Goal: Find specific page/section: Find specific page/section

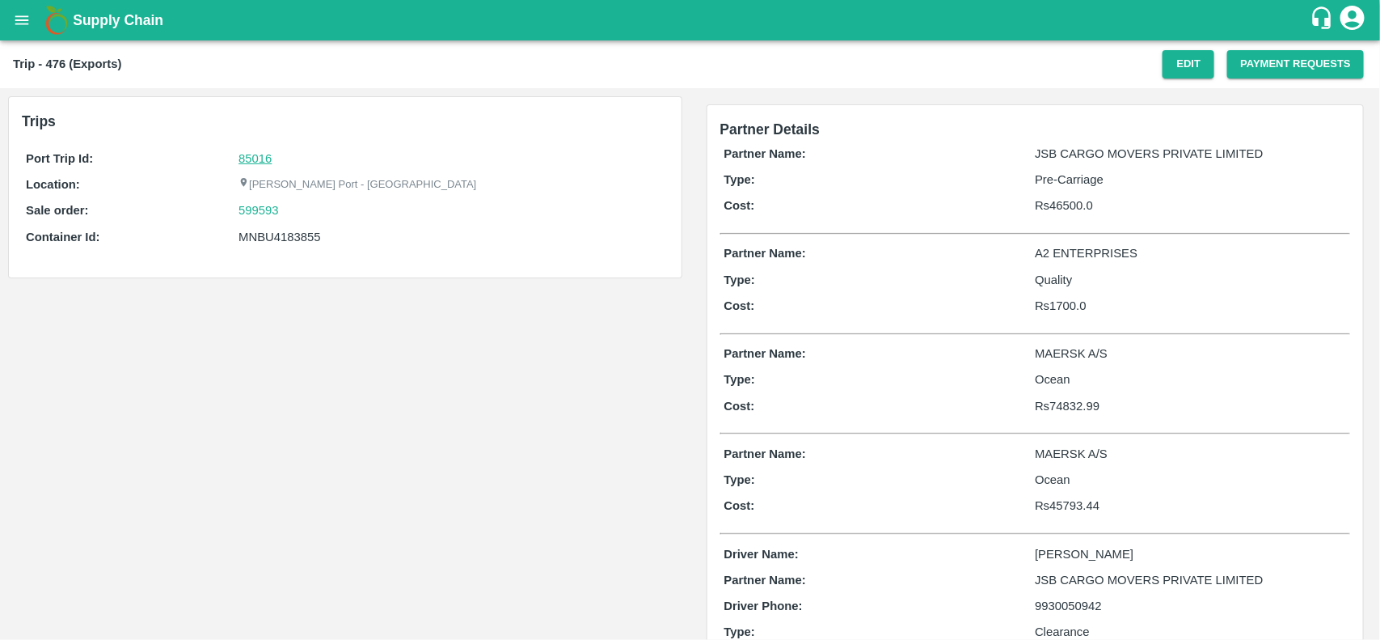
click at [260, 158] on link "85016" at bounding box center [255, 158] width 33 height 13
click at [295, 211] on div "599593" at bounding box center [451, 210] width 425 height 18
copy link
click at [295, 211] on div "599593" at bounding box center [451, 210] width 425 height 18
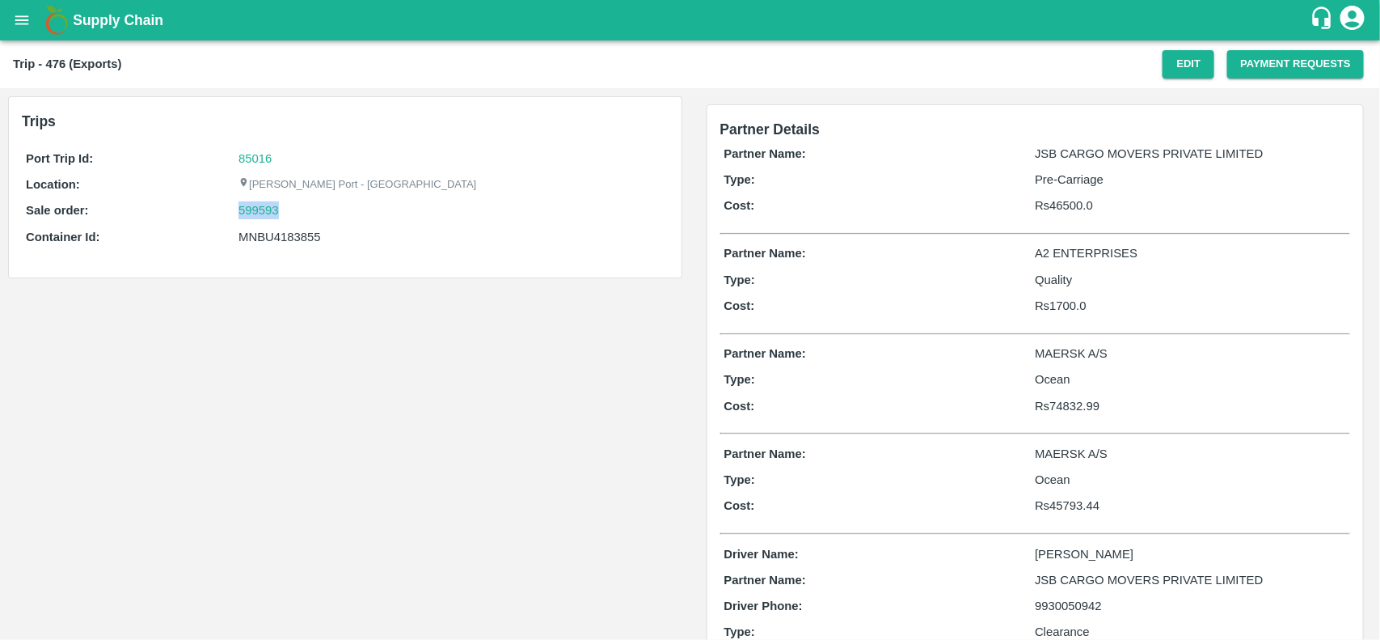
copy link "599593"
drag, startPoint x: 295, startPoint y: 211, endPoint x: 265, endPoint y: 214, distance: 30.1
click at [265, 214] on div "599593" at bounding box center [451, 210] width 425 height 18
click at [265, 214] on link "599593" at bounding box center [259, 210] width 40 height 18
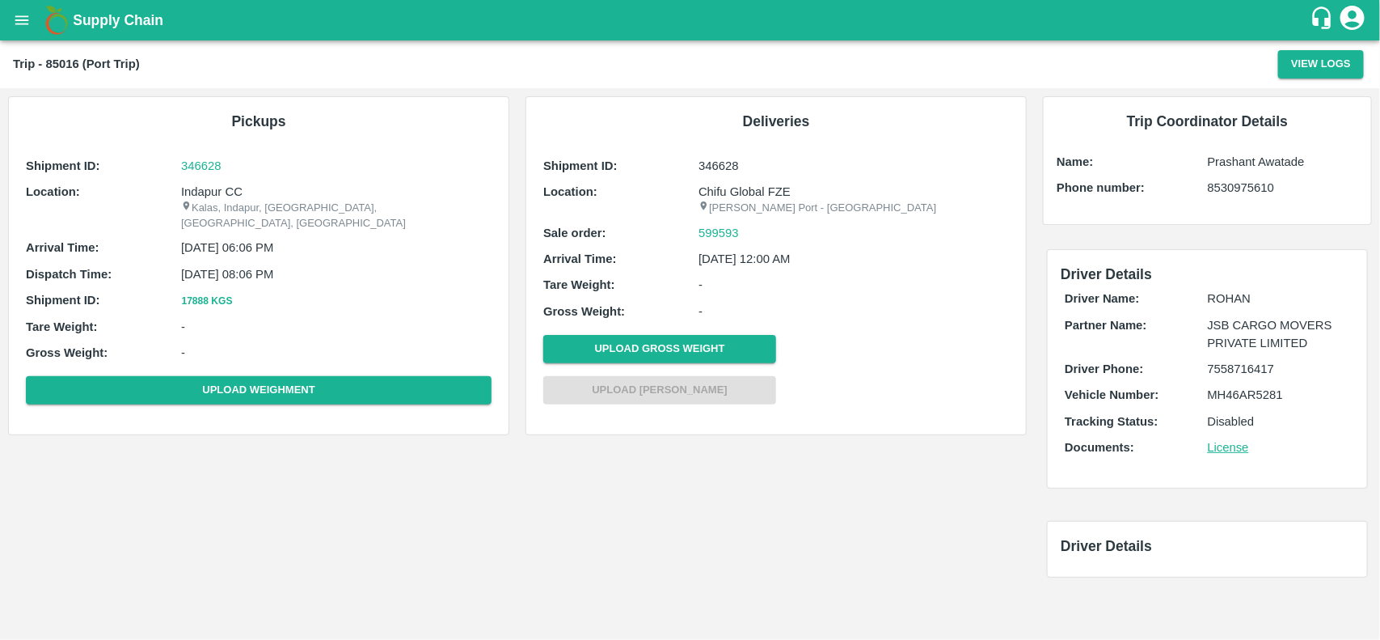
click at [209, 180] on div "Shipment ID: 346628 Location: Indapur CC Kalas, Indapur, Pune, Maharashtra, Ind…" at bounding box center [259, 284] width 474 height 262
copy p "Indapur CC"
click at [209, 180] on div "Shipment ID: 346628 Location: Indapur CC Kalas, Indapur, Pune, Maharashtra, Ind…" at bounding box center [259, 284] width 474 height 262
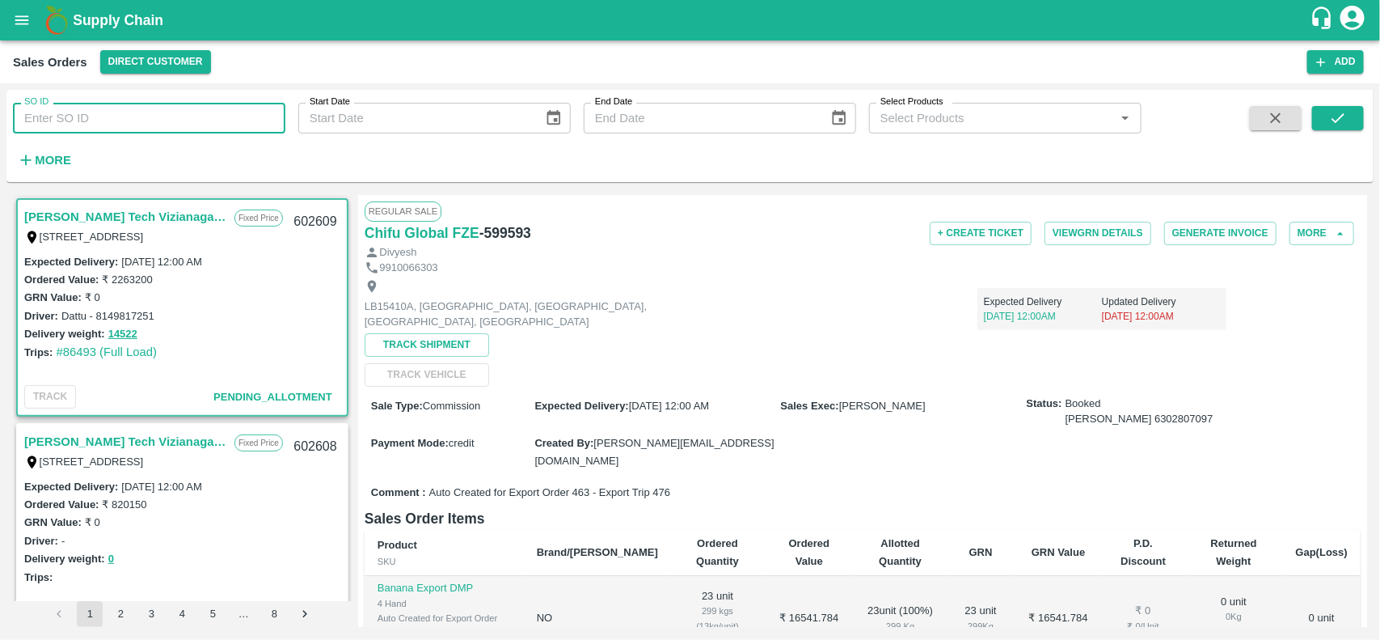
click at [142, 118] on input "SO ID" at bounding box center [149, 118] width 273 height 31
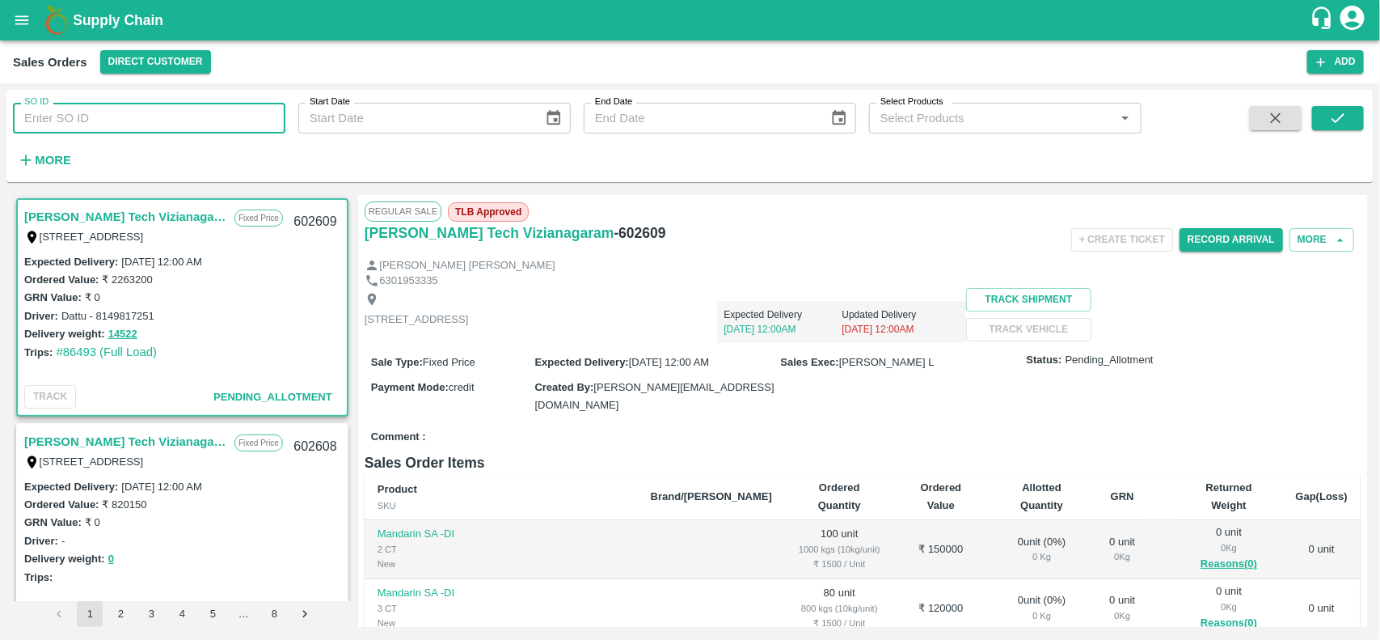
paste input "599593"
click at [142, 118] on input "599593" at bounding box center [149, 118] width 273 height 31
type input "599593"
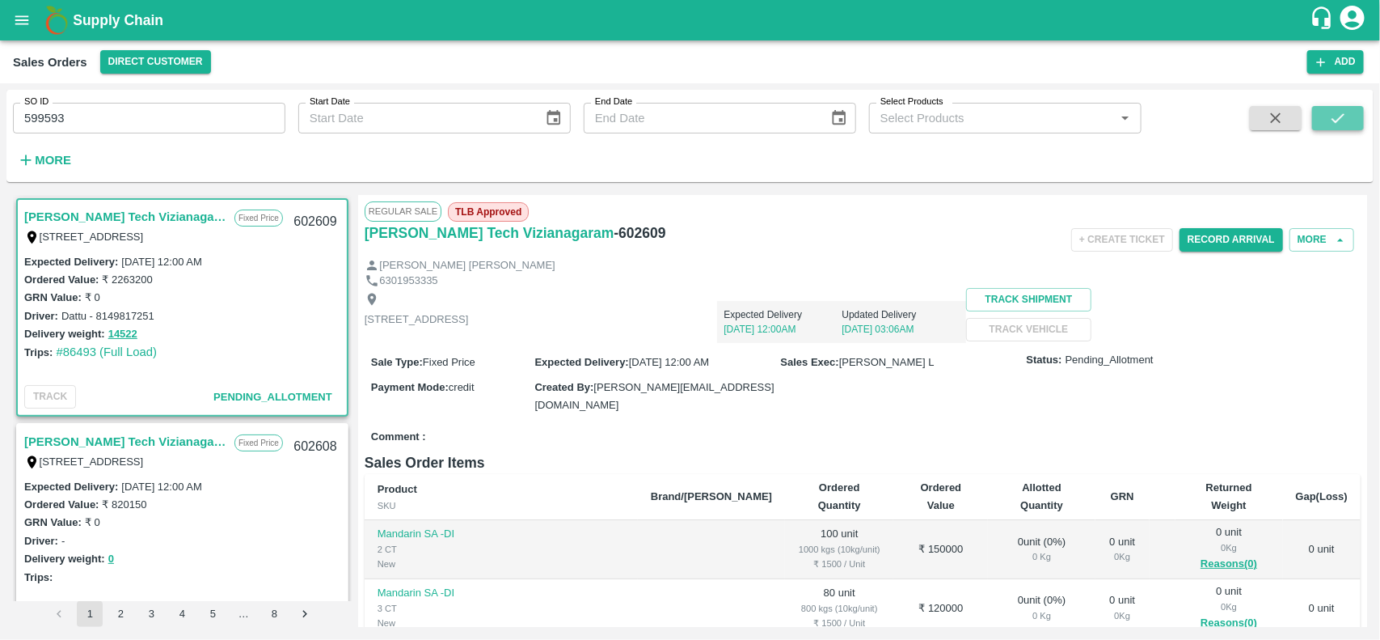
click at [1343, 120] on icon "submit" at bounding box center [1338, 118] width 18 height 18
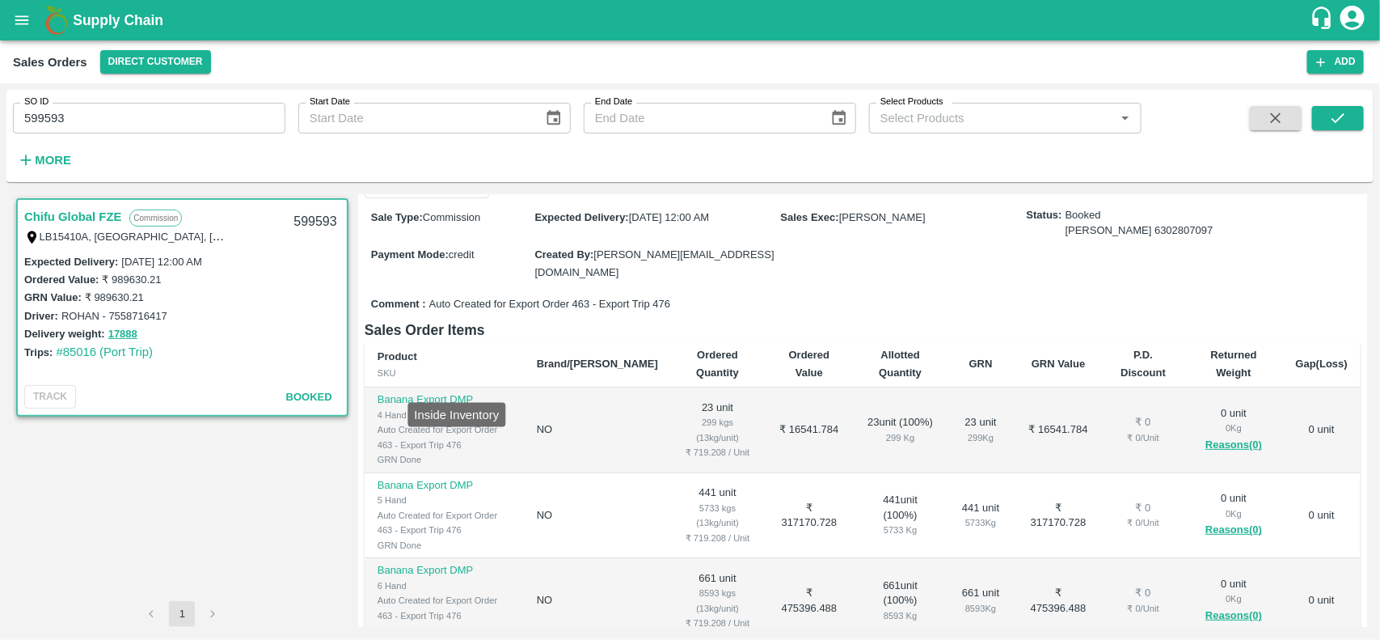
scroll to position [112, 0]
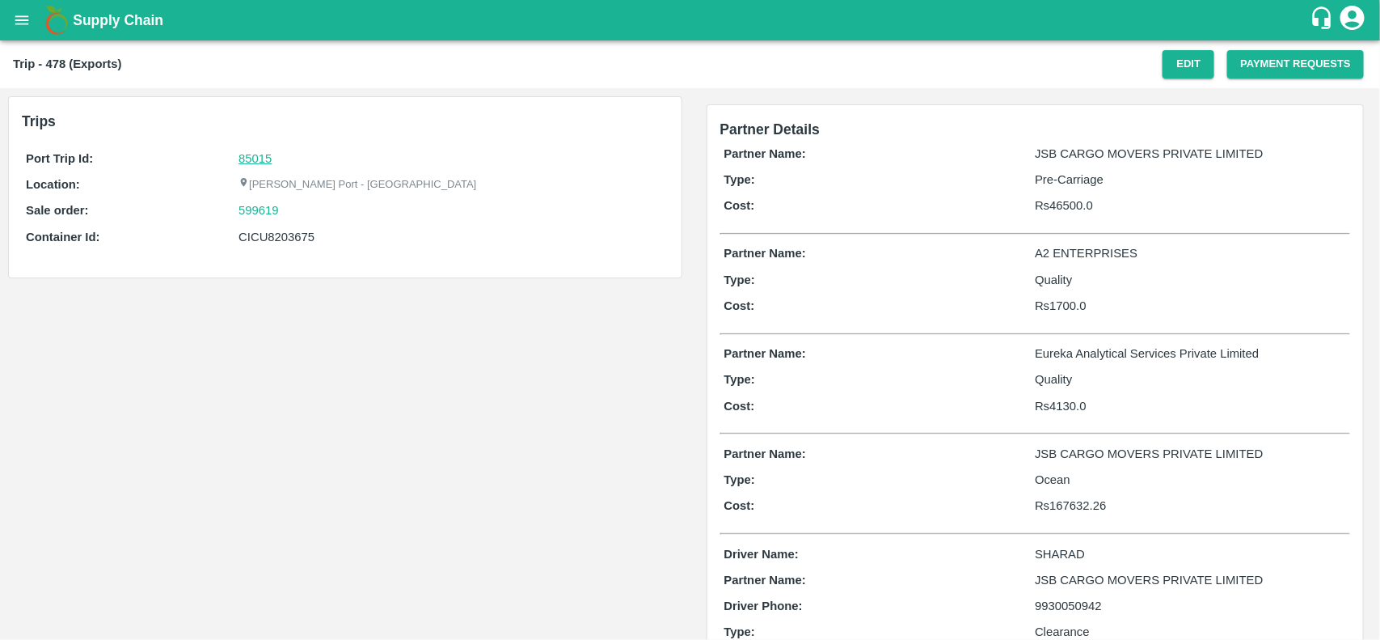
click at [251, 158] on link "85015" at bounding box center [255, 158] width 33 height 13
click at [285, 241] on div "CICU8203675" at bounding box center [451, 237] width 425 height 18
copy div "CICU8203675"
click at [273, 251] on div "Port Trip Id: 85015 Location: Jawaharlal Nehru Port - Nhava Sheva Sale order: 5…" at bounding box center [345, 202] width 647 height 112
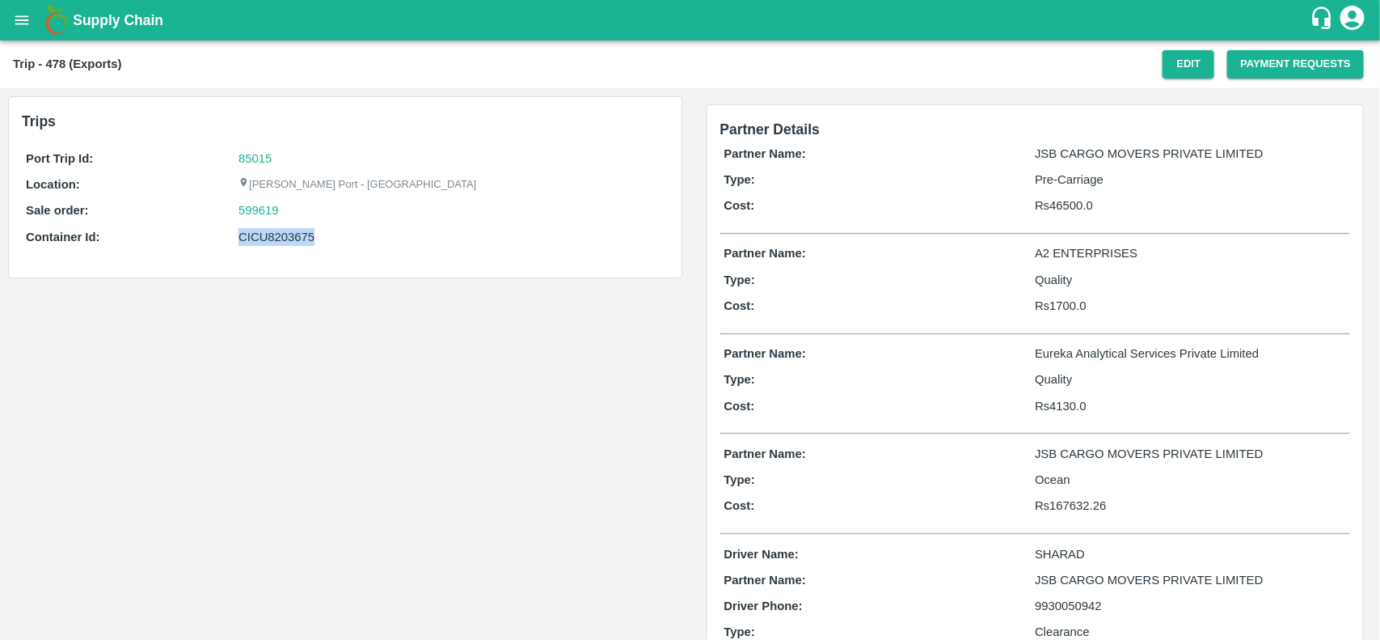
click at [273, 251] on div "Port Trip Id: 85015 Location: Jawaharlal Nehru Port - Nhava Sheva Sale order: 5…" at bounding box center [345, 202] width 647 height 112
click at [288, 207] on div "599619" at bounding box center [451, 210] width 425 height 18
copy link "599619"
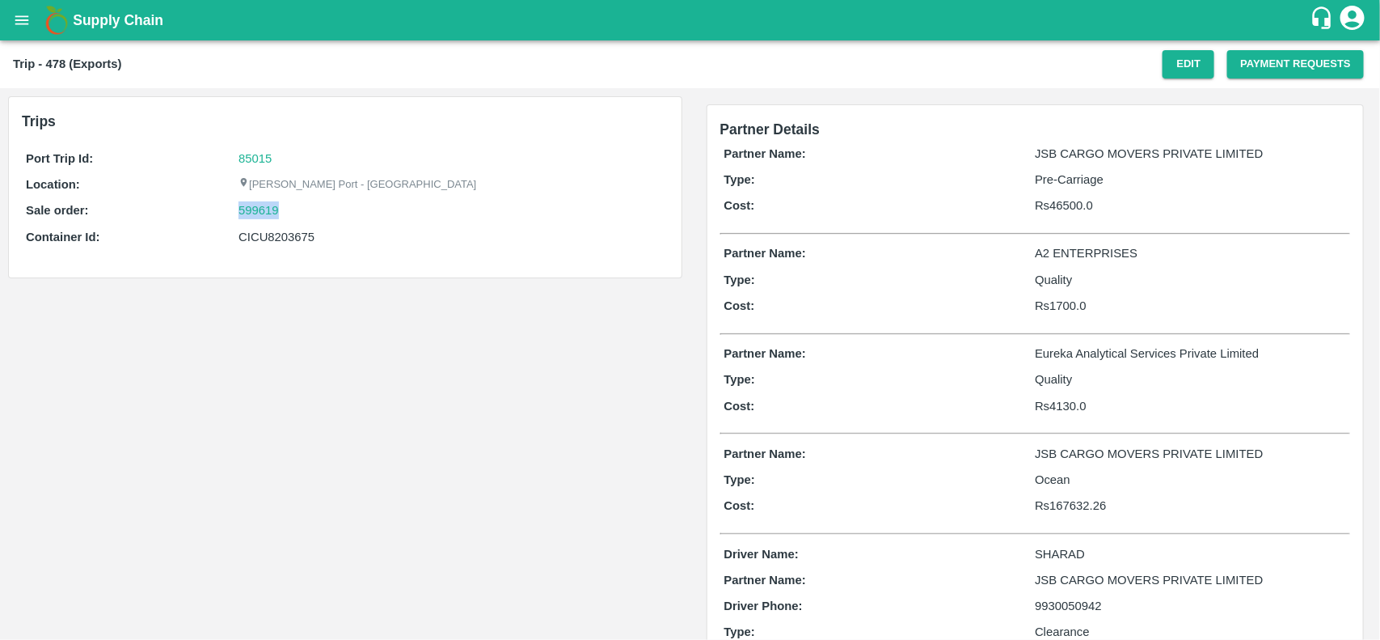
click at [288, 207] on div "599619" at bounding box center [451, 210] width 425 height 18
click at [256, 211] on link "599619" at bounding box center [259, 210] width 40 height 18
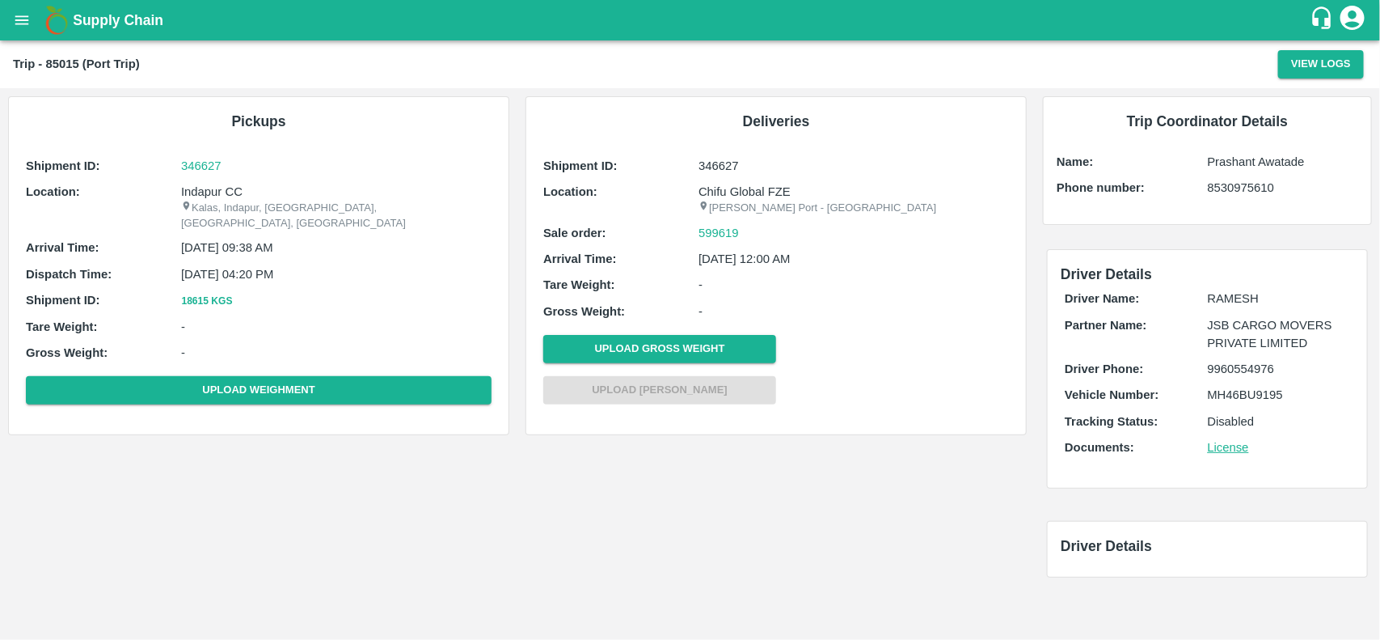
click at [198, 194] on p "Indapur CC" at bounding box center [336, 192] width 311 height 18
copy p "Indapur"
click at [198, 194] on p "Indapur CC" at bounding box center [336, 192] width 311 height 18
copy p "Indapur CC"
click at [198, 194] on p "Indapur CC" at bounding box center [336, 192] width 311 height 18
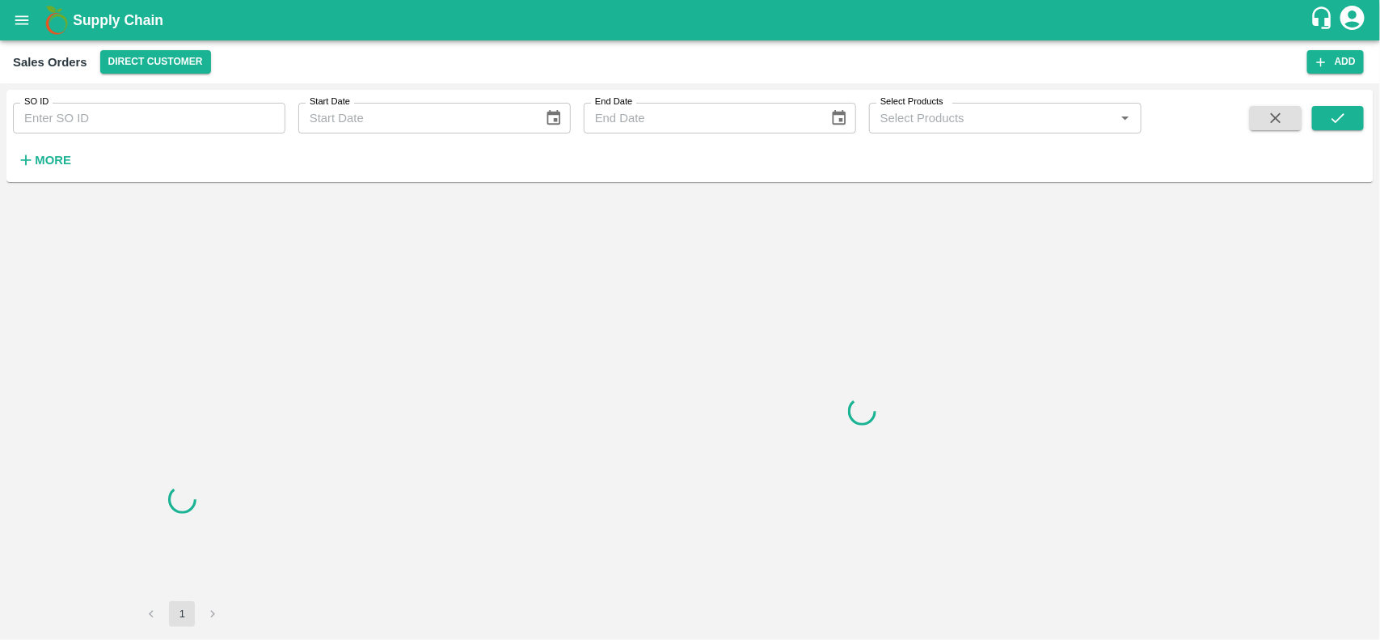
click at [147, 110] on input "SO ID" at bounding box center [149, 118] width 273 height 31
click at [147, 110] on input "599619" at bounding box center [149, 118] width 273 height 31
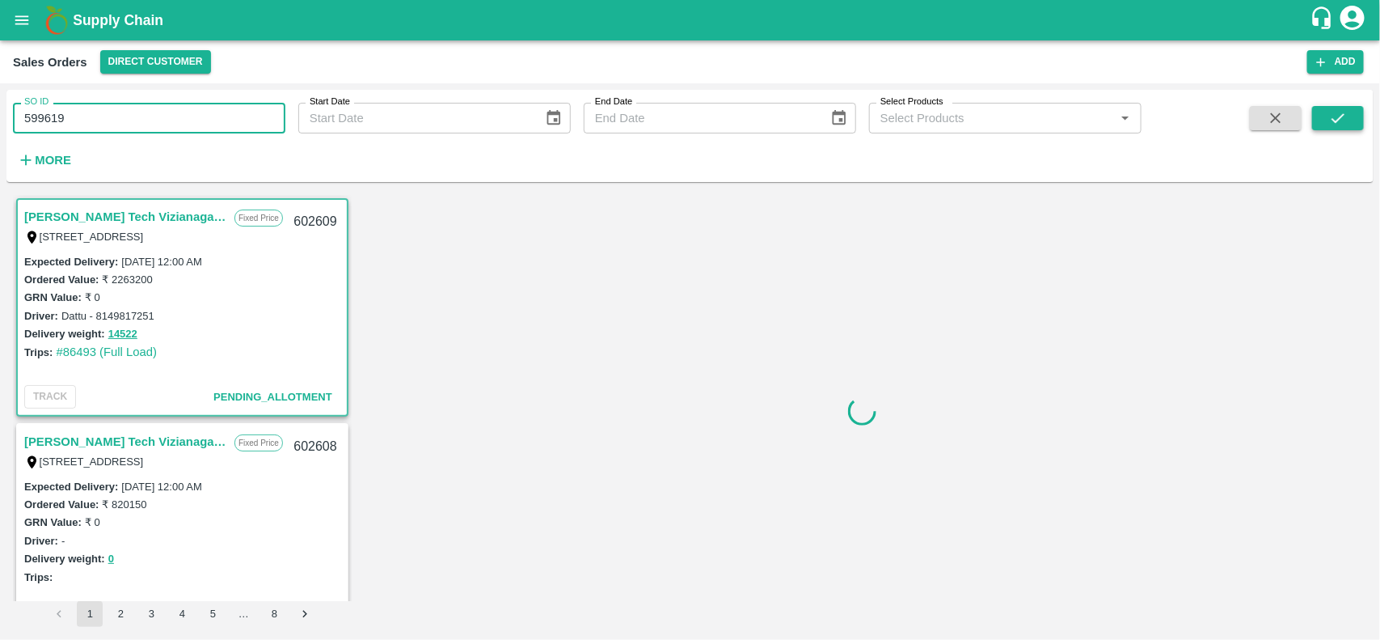
type input "599619"
click at [1350, 117] on button "submit" at bounding box center [1338, 118] width 52 height 24
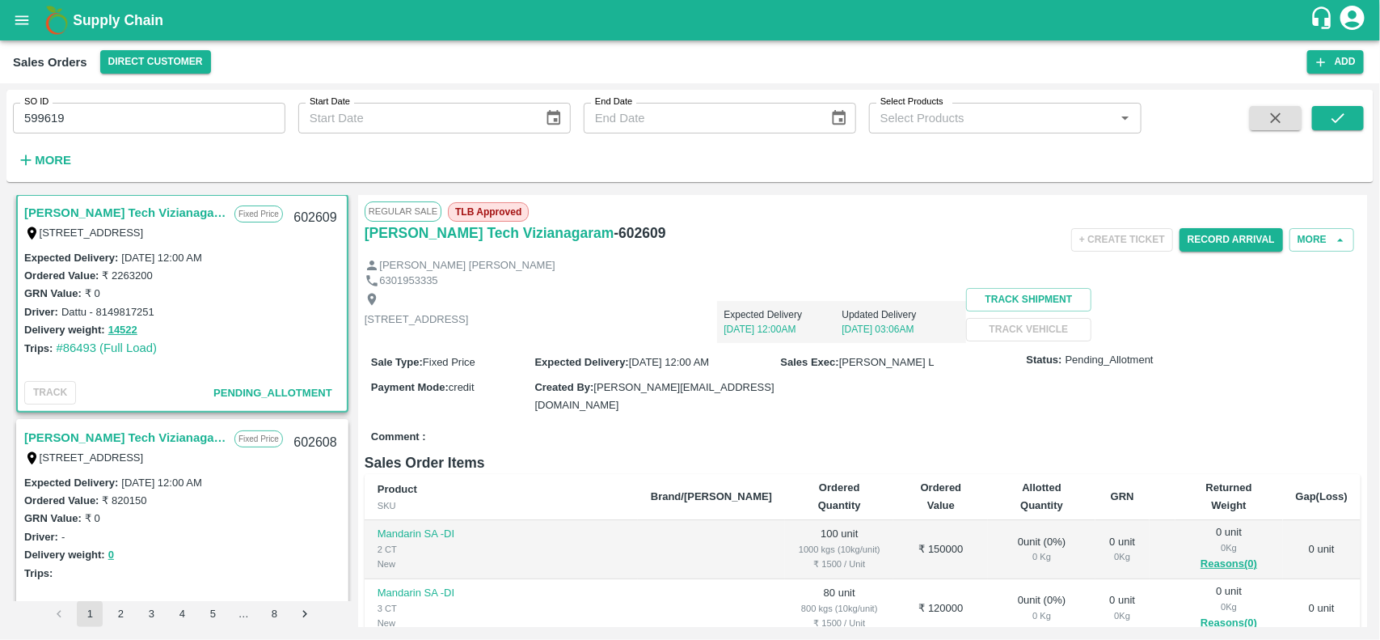
click at [103, 129] on input "599619" at bounding box center [149, 118] width 273 height 31
click at [1336, 118] on icon "submit" at bounding box center [1338, 118] width 18 height 18
click at [140, 119] on input "599619" at bounding box center [149, 118] width 273 height 31
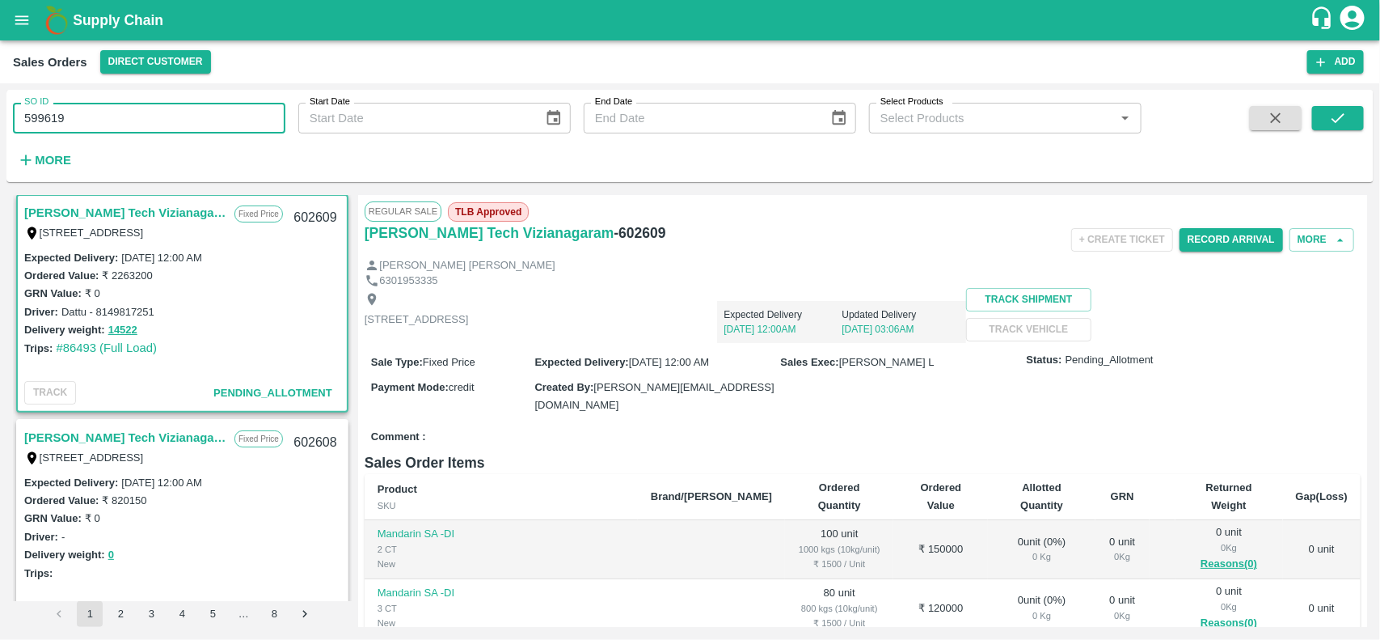
click at [140, 119] on input "599619" at bounding box center [149, 118] width 273 height 31
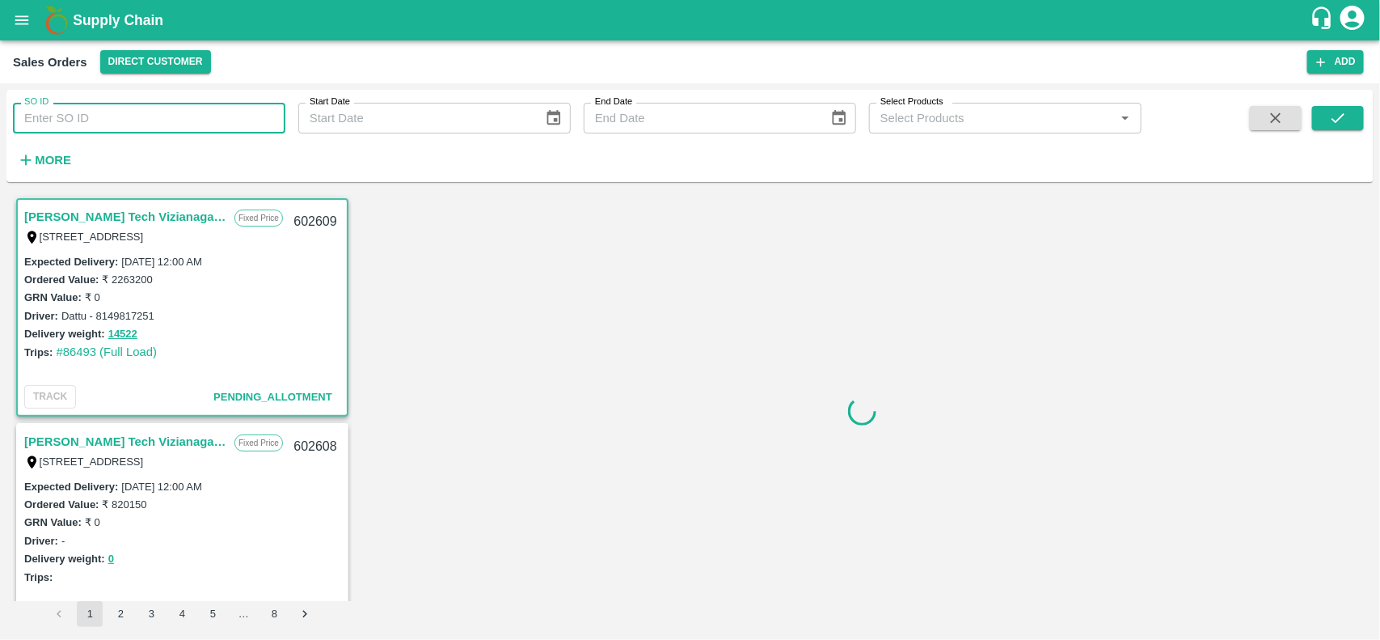
click at [167, 123] on input "SO ID" at bounding box center [149, 118] width 273 height 31
paste input "599619"
click at [167, 123] on input "SO ID" at bounding box center [149, 118] width 273 height 31
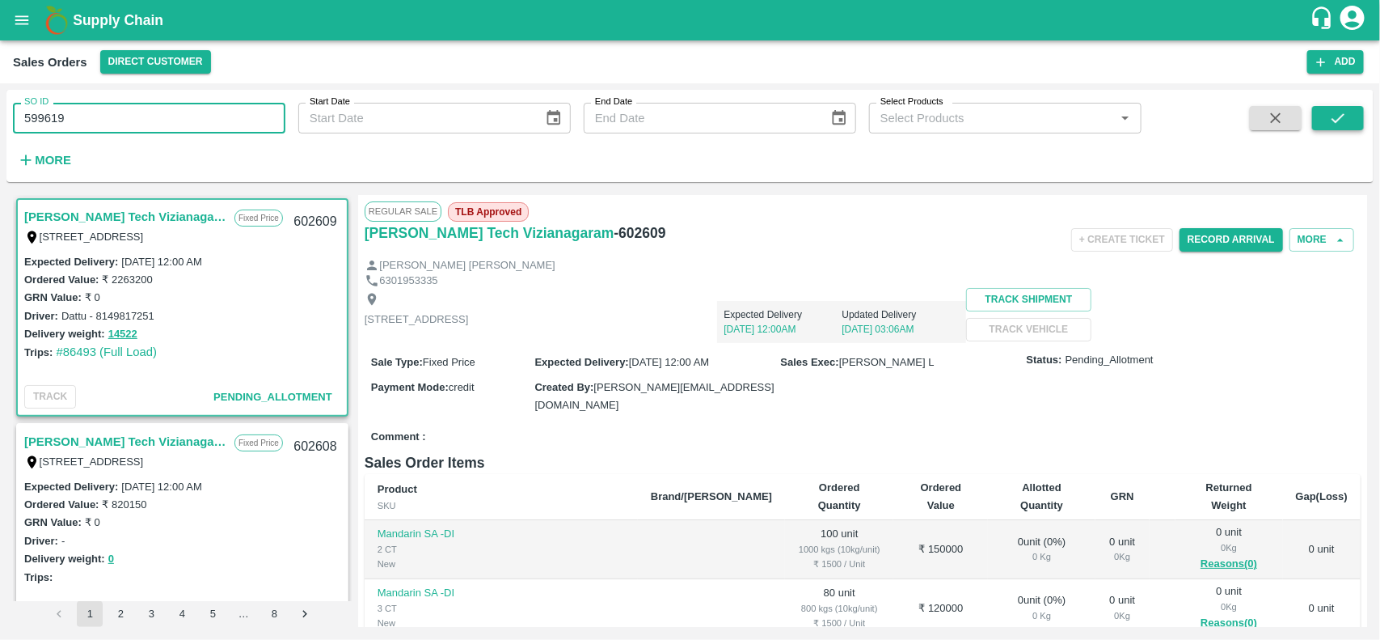
type input "599619"
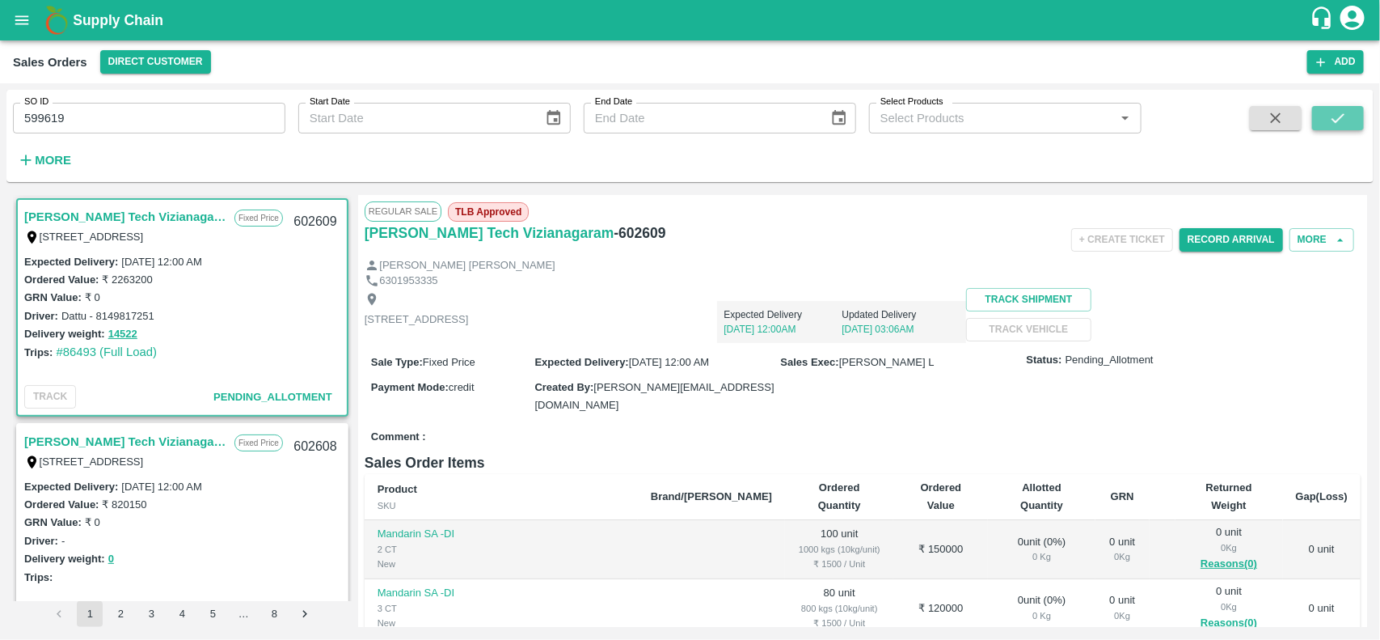
click at [1331, 118] on icon "submit" at bounding box center [1338, 118] width 18 height 18
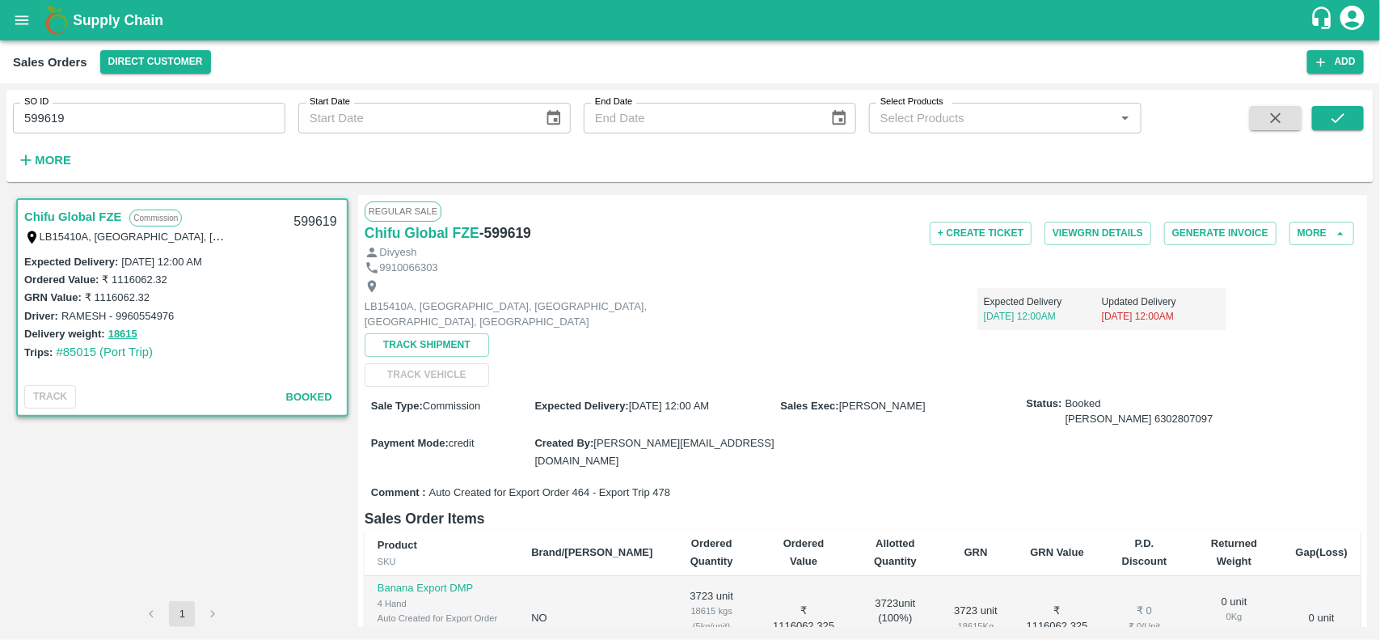
scroll to position [247, 0]
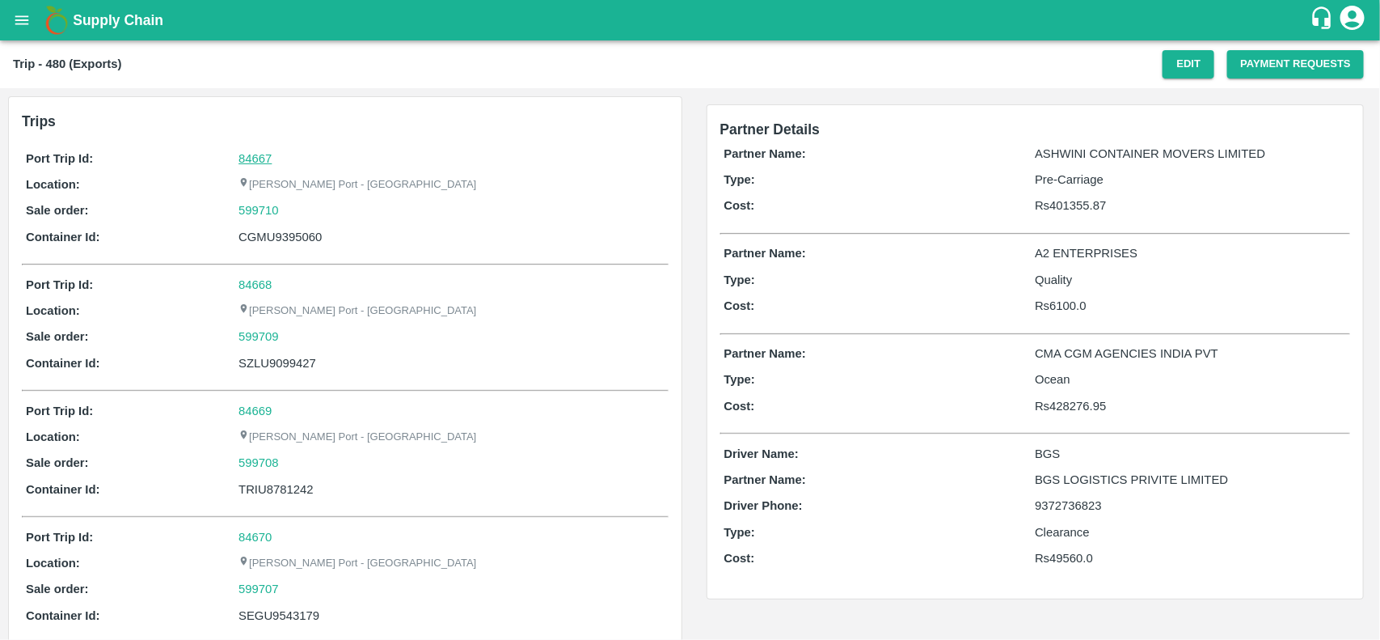
click at [252, 156] on link "84667" at bounding box center [255, 158] width 33 height 13
click at [296, 209] on div "599710" at bounding box center [451, 210] width 425 height 18
copy link "599710"
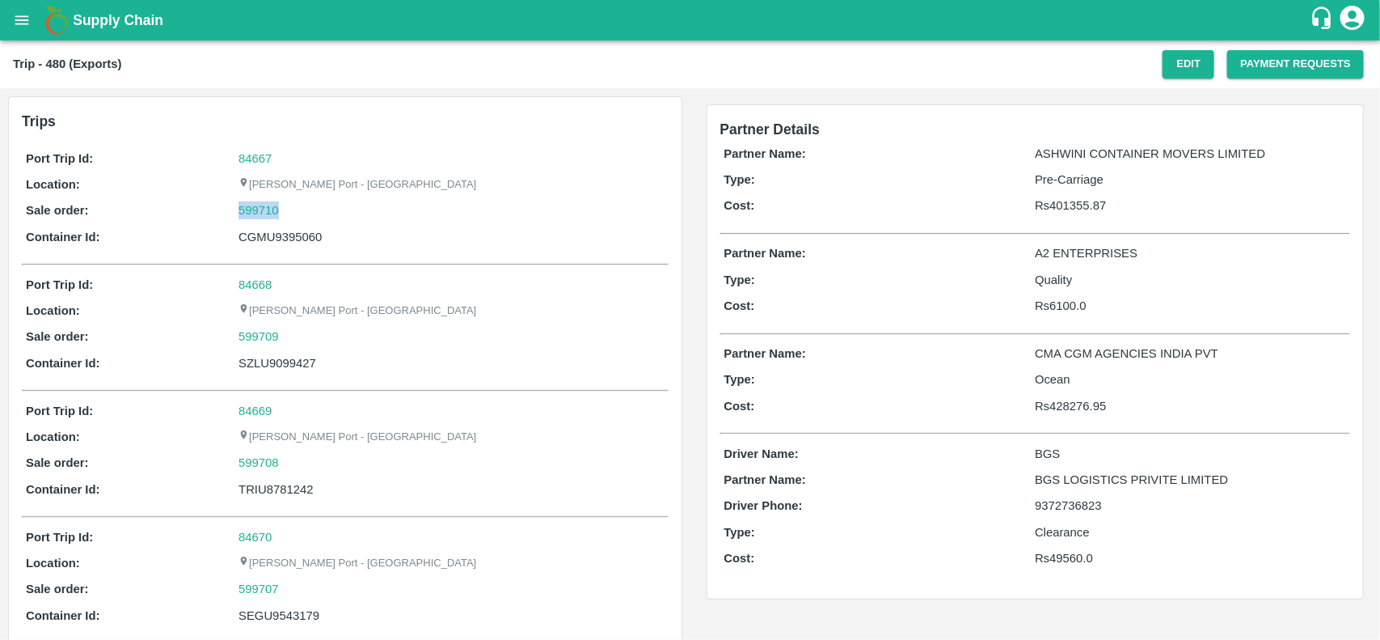
click at [296, 209] on div "599710" at bounding box center [451, 210] width 425 height 18
click at [256, 208] on link "599710" at bounding box center [259, 210] width 40 height 18
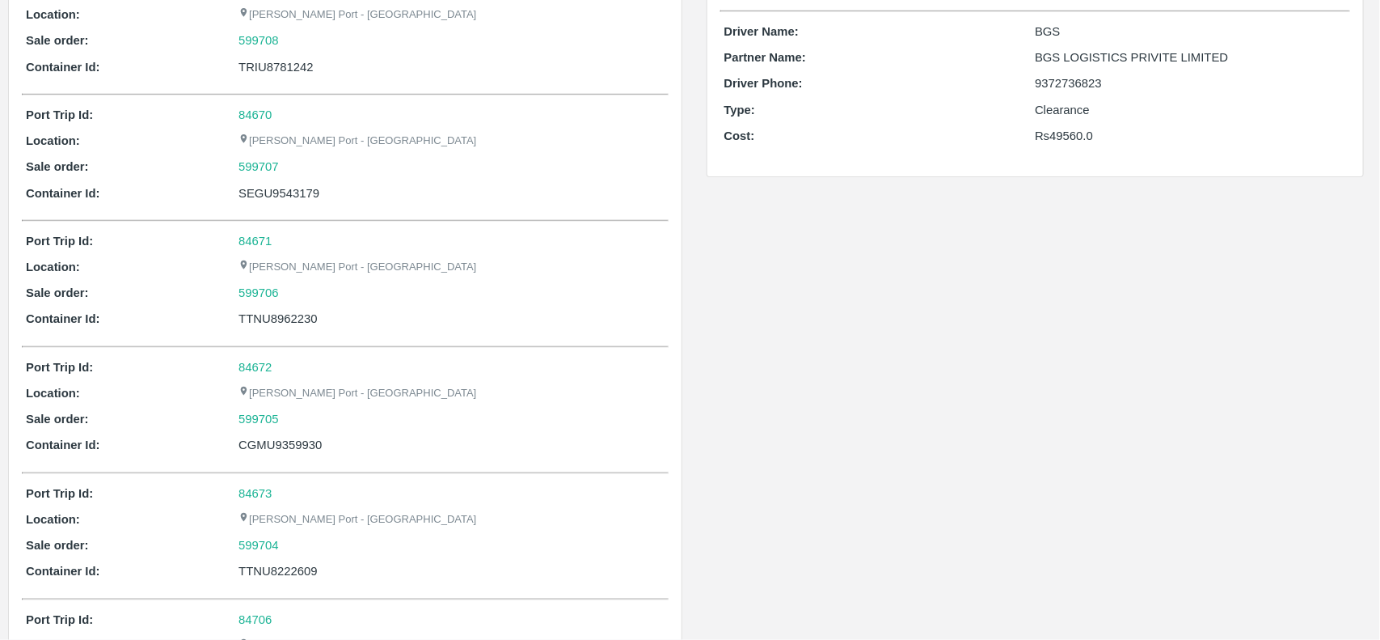
scroll to position [785, 0]
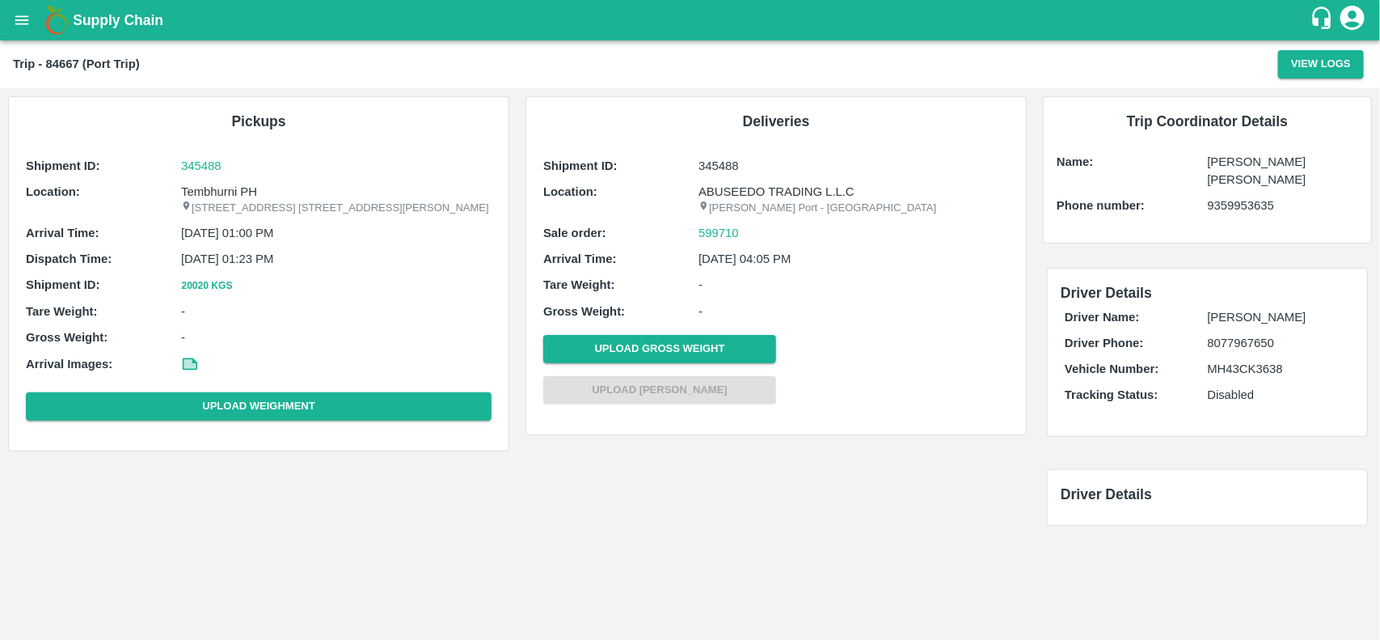
click at [212, 192] on p "Tembhurni PH" at bounding box center [336, 192] width 311 height 18
copy p "Tembhurni PH"
click at [212, 192] on p "Tembhurni PH" at bounding box center [336, 192] width 311 height 18
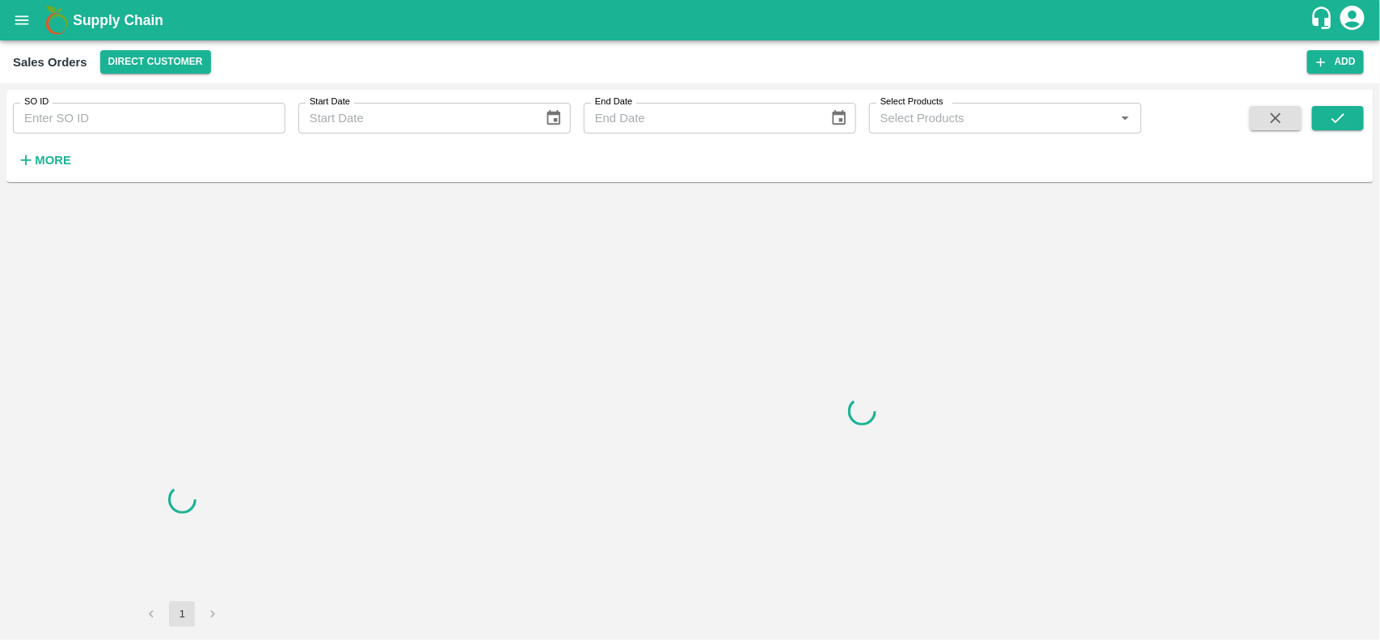
click at [155, 112] on input "SO ID" at bounding box center [149, 118] width 273 height 31
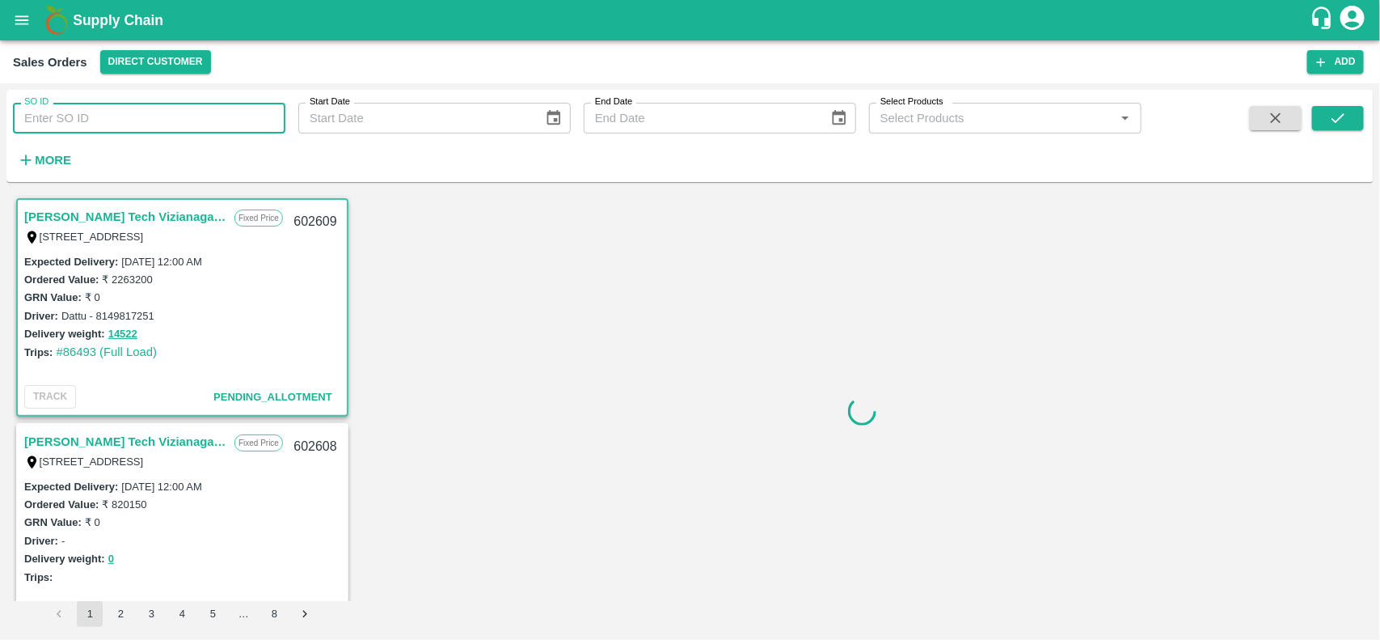
click at [155, 112] on input "SO ID" at bounding box center [149, 118] width 273 height 31
paste input "599710"
click at [155, 112] on input "599710" at bounding box center [149, 118] width 273 height 31
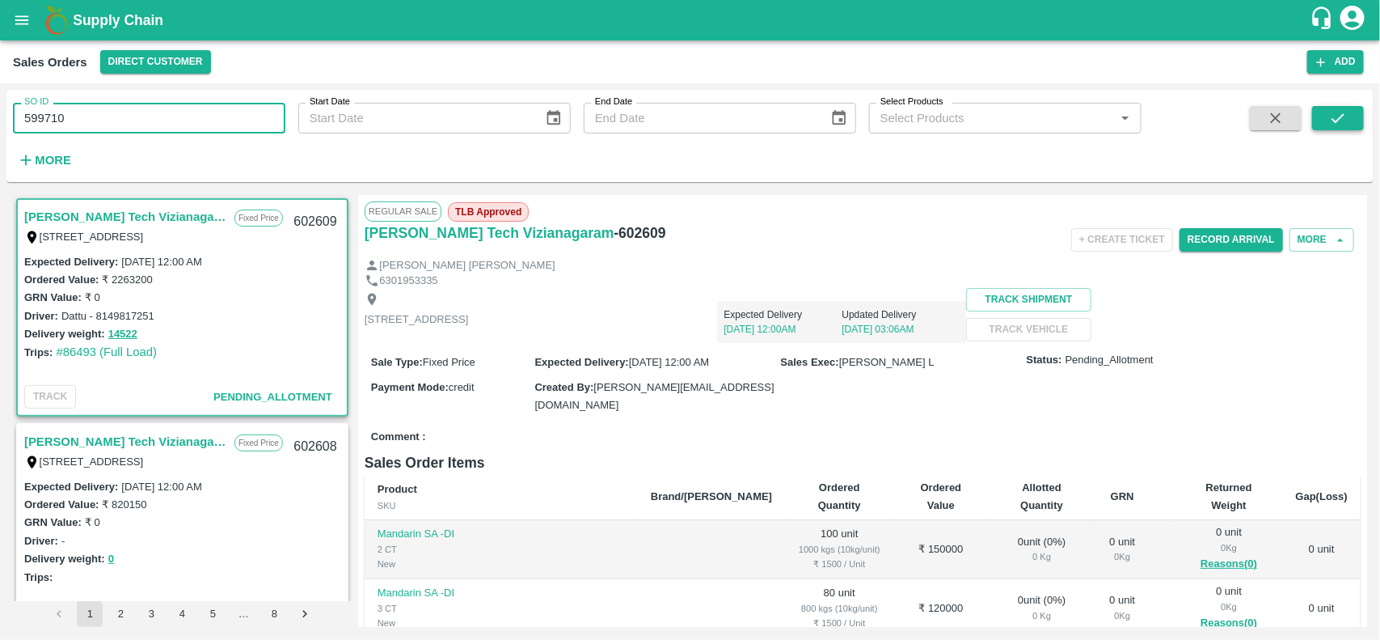
type input "599710"
click at [1354, 125] on button "submit" at bounding box center [1338, 118] width 52 height 24
